Goal: Book appointment/travel/reservation

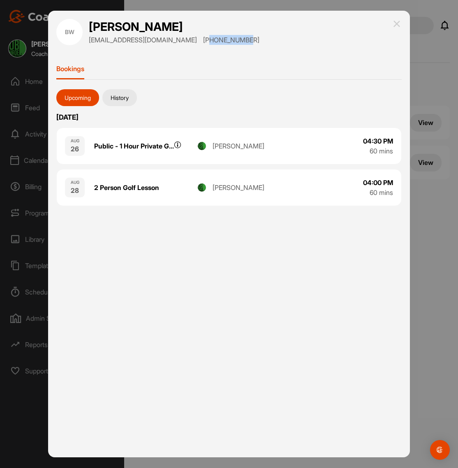
click at [397, 24] on img at bounding box center [397, 24] width 10 height 10
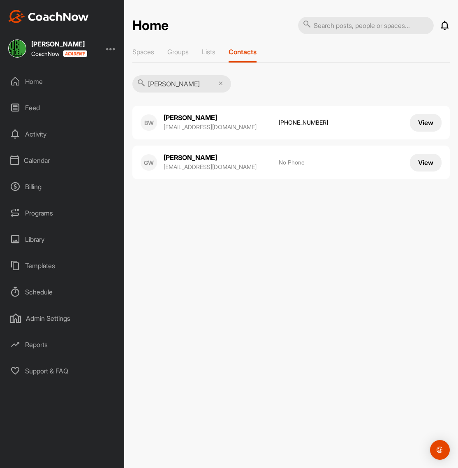
click at [39, 78] on div "Home" at bounding box center [63, 81] width 116 height 21
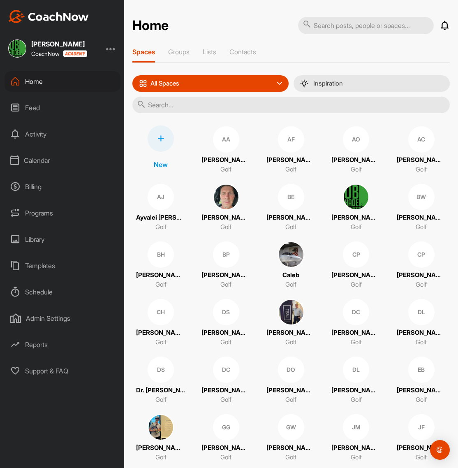
click at [37, 157] on div "Calendar" at bounding box center [63, 160] width 116 height 21
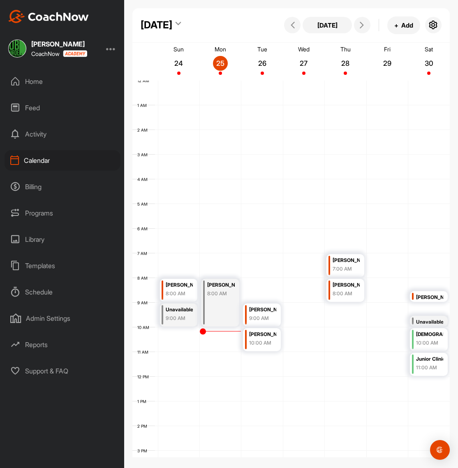
scroll to position [142, 0]
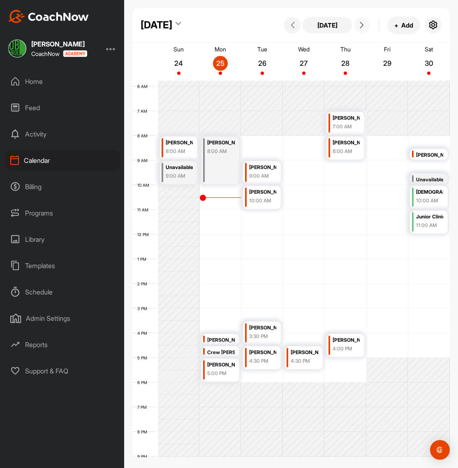
click at [359, 28] on icon at bounding box center [361, 25] width 7 height 7
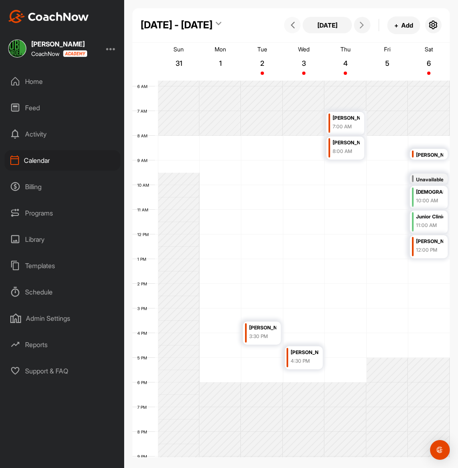
click at [296, 23] on span at bounding box center [292, 25] width 10 height 7
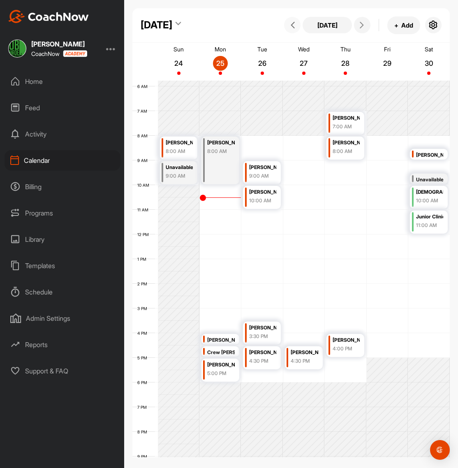
click at [263, 173] on div "9:00 AM" at bounding box center [262, 175] width 27 height 7
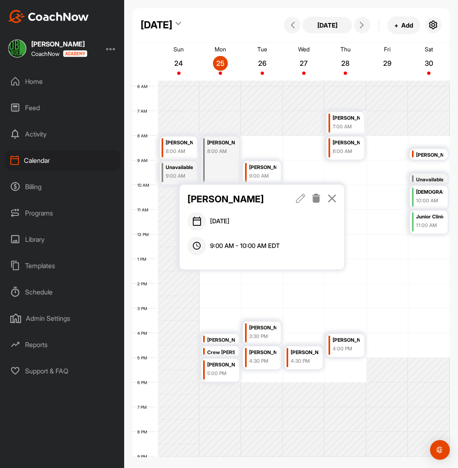
click at [298, 201] on icon at bounding box center [300, 198] width 9 height 9
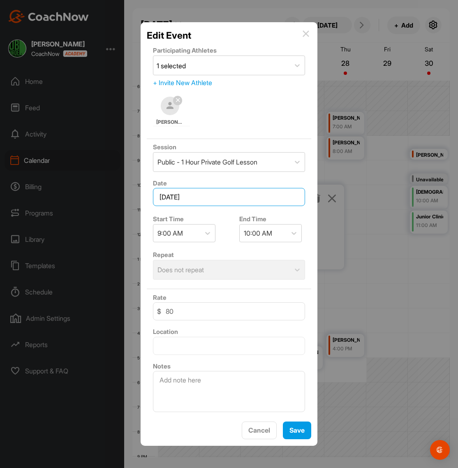
click at [226, 194] on input "[DATE]" at bounding box center [229, 197] width 152 height 18
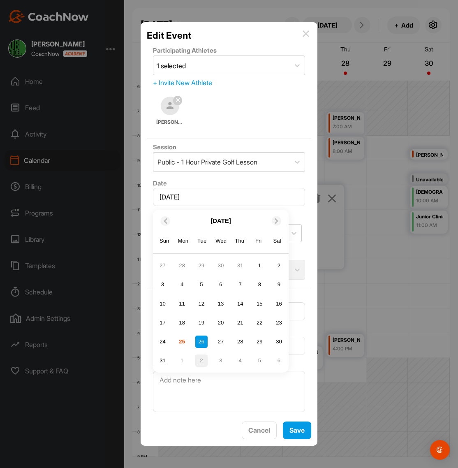
click at [202, 360] on div "2" at bounding box center [201, 360] width 12 height 12
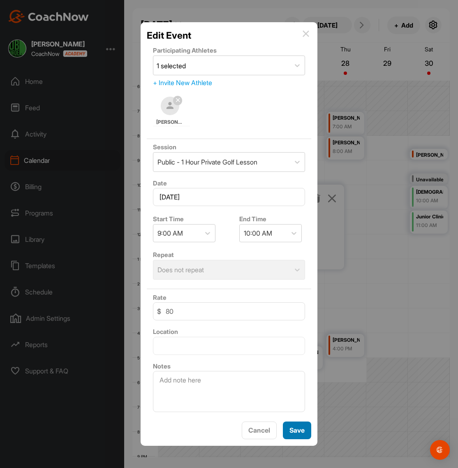
click at [298, 431] on button "Save" at bounding box center [297, 430] width 28 height 18
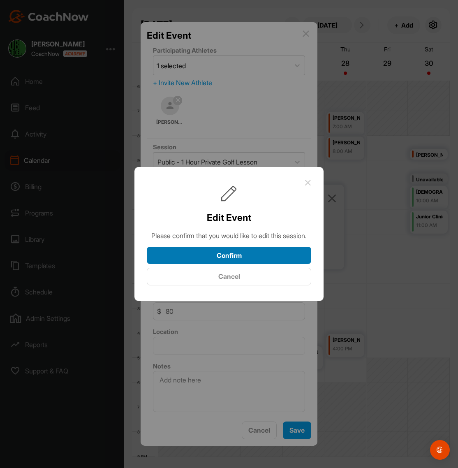
click at [258, 259] on button "Confirm" at bounding box center [229, 256] width 164 height 18
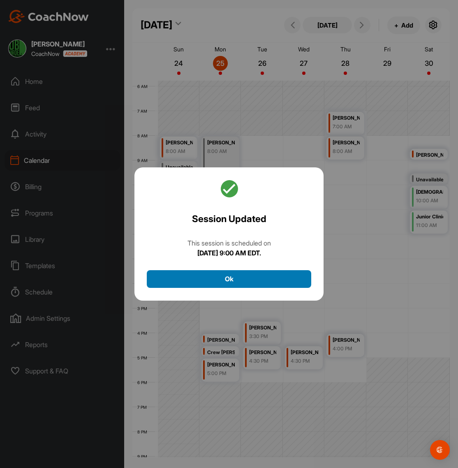
click at [226, 277] on button "Ok" at bounding box center [229, 279] width 164 height 18
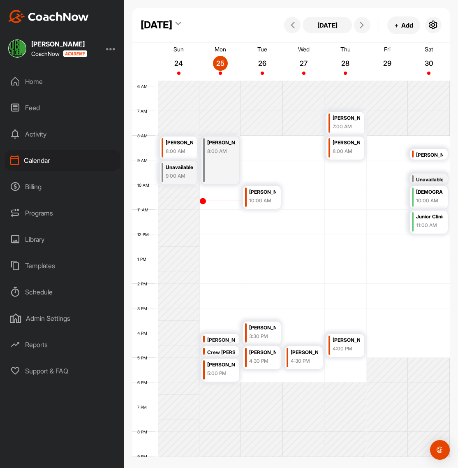
click at [261, 194] on div "[PERSON_NAME]" at bounding box center [262, 191] width 27 height 9
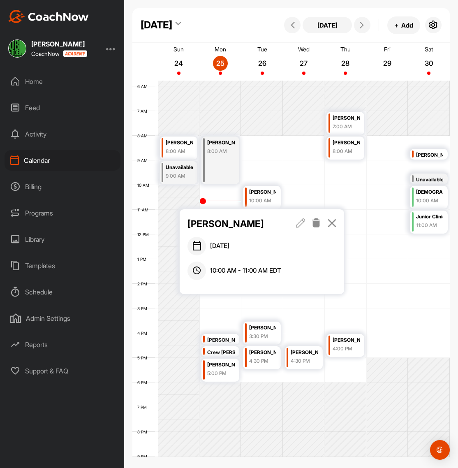
click at [300, 221] on icon at bounding box center [300, 222] width 9 height 9
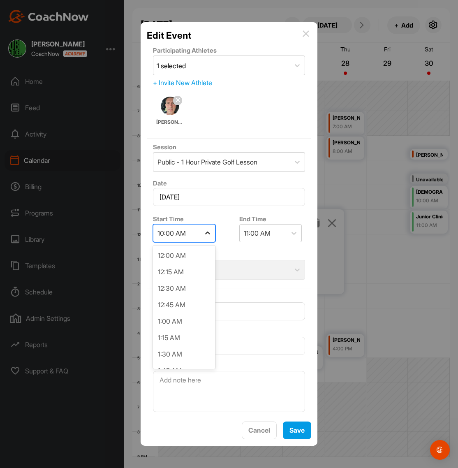
click at [210, 231] on icon at bounding box center [207, 233] width 8 height 8
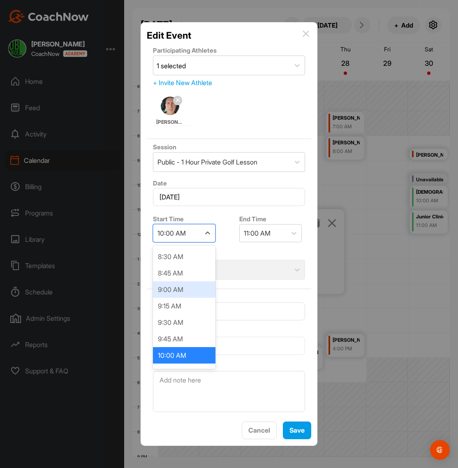
click at [175, 289] on div "9:00 AM" at bounding box center [184, 289] width 62 height 16
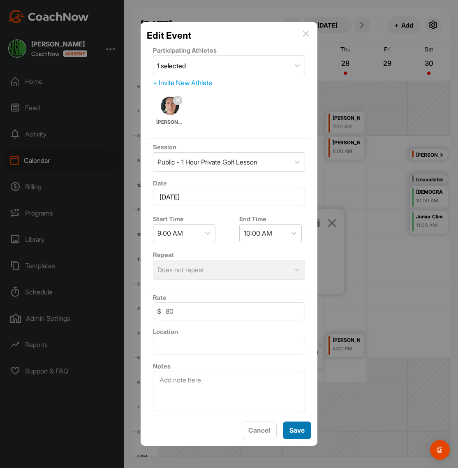
click at [300, 431] on button "Save" at bounding box center [297, 430] width 28 height 18
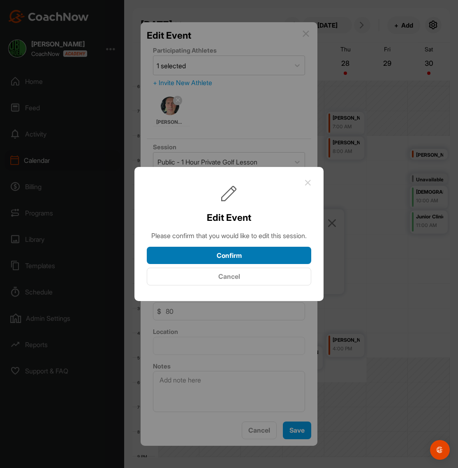
click at [246, 260] on button "Confirm" at bounding box center [229, 256] width 164 height 18
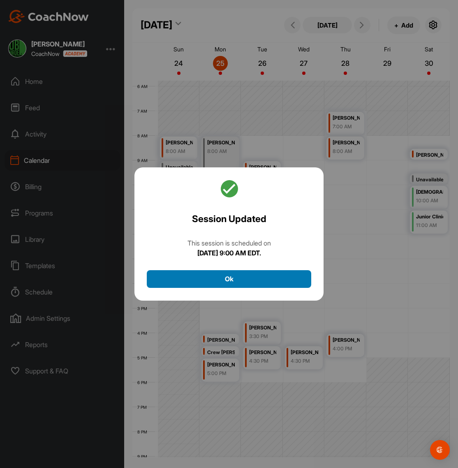
click at [233, 276] on button "Ok" at bounding box center [229, 279] width 164 height 18
